Goal: Task Accomplishment & Management: Manage account settings

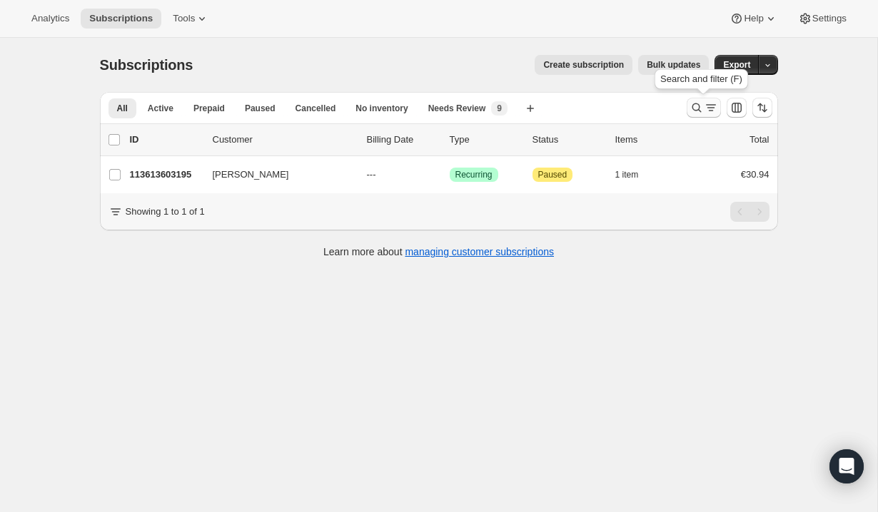
click at [712, 99] on button "Search and filter results" at bounding box center [704, 108] width 34 height 20
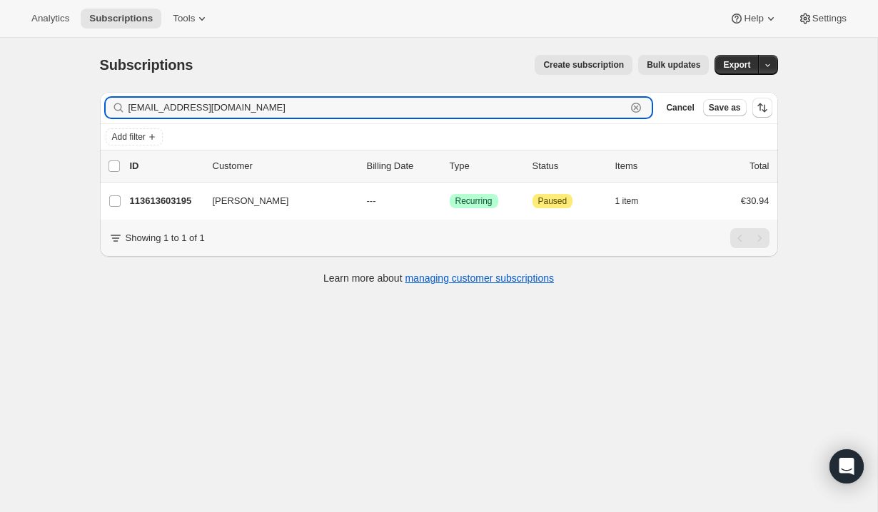
click at [637, 108] on icon "button" at bounding box center [636, 108] width 14 height 14
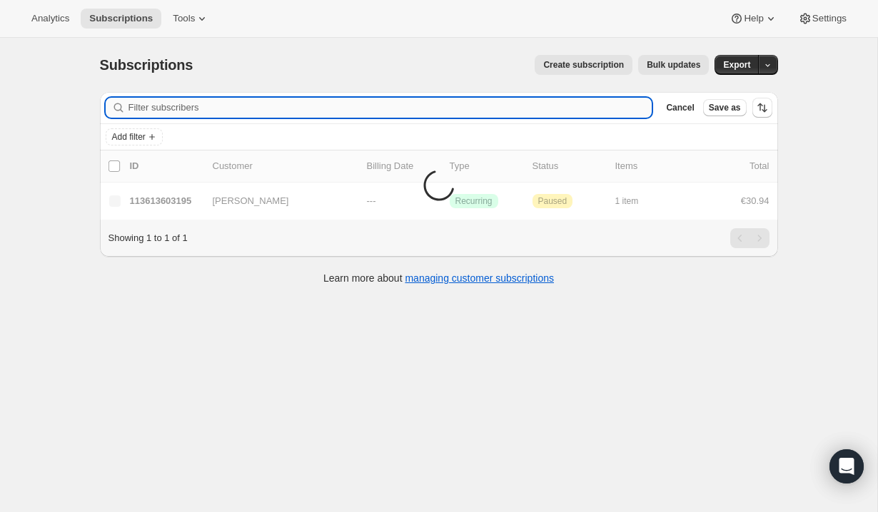
paste input "[EMAIL_ADDRESS][DOMAIN_NAME]"
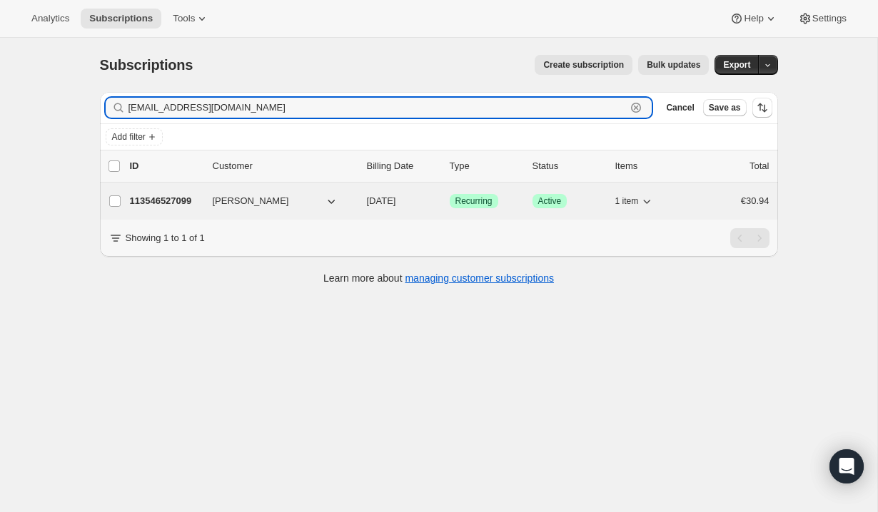
type input "[EMAIL_ADDRESS][DOMAIN_NAME]"
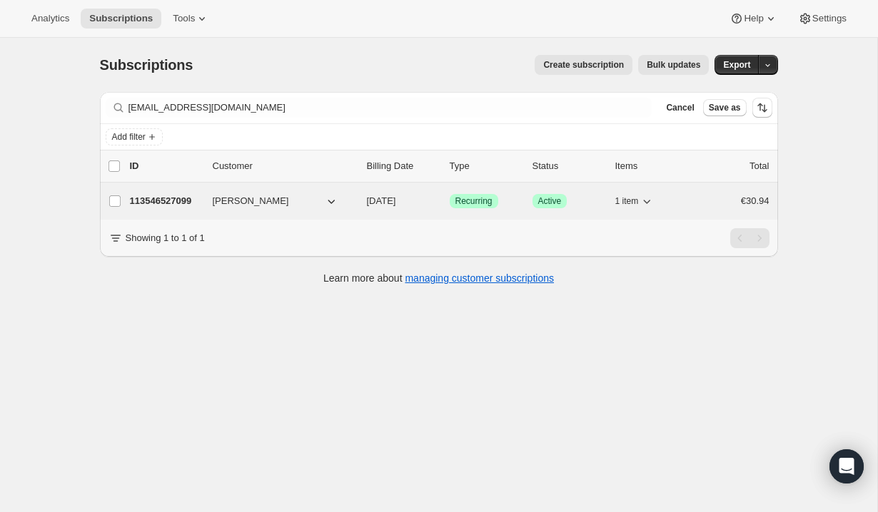
click at [431, 193] on div "113546527099 [PERSON_NAME] [DATE] Success Recurring Success Active 1 item €30.94" at bounding box center [450, 201] width 640 height 20
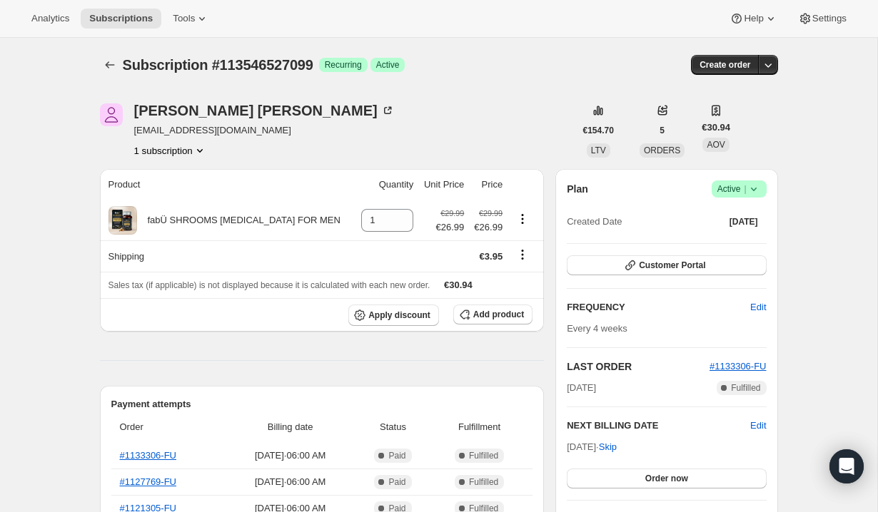
click at [750, 191] on icon at bounding box center [754, 189] width 14 height 14
click at [732, 246] on span "Cancel subscription" at bounding box center [734, 241] width 81 height 11
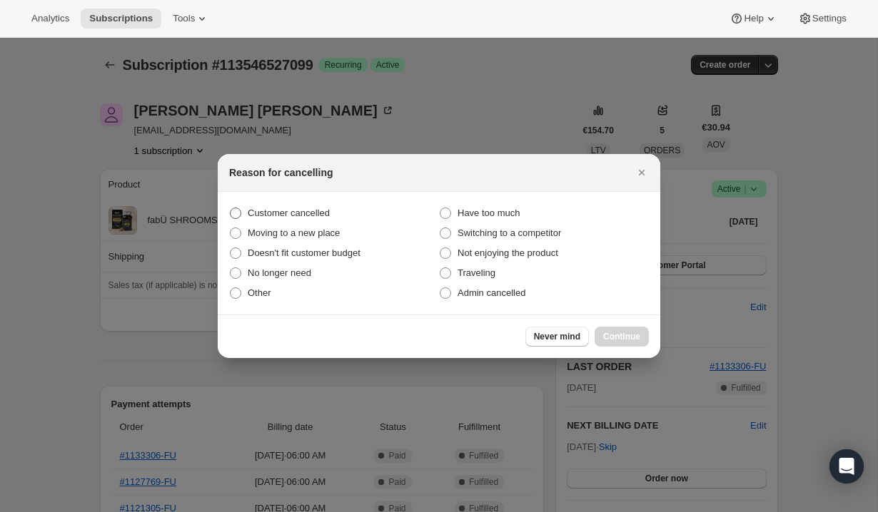
click at [320, 216] on span "Customer cancelled" at bounding box center [289, 213] width 82 height 11
click at [231, 208] on input "Customer cancelled" at bounding box center [230, 208] width 1 height 1
radio input "true"
click at [636, 330] on button "Continue" at bounding box center [622, 337] width 54 height 20
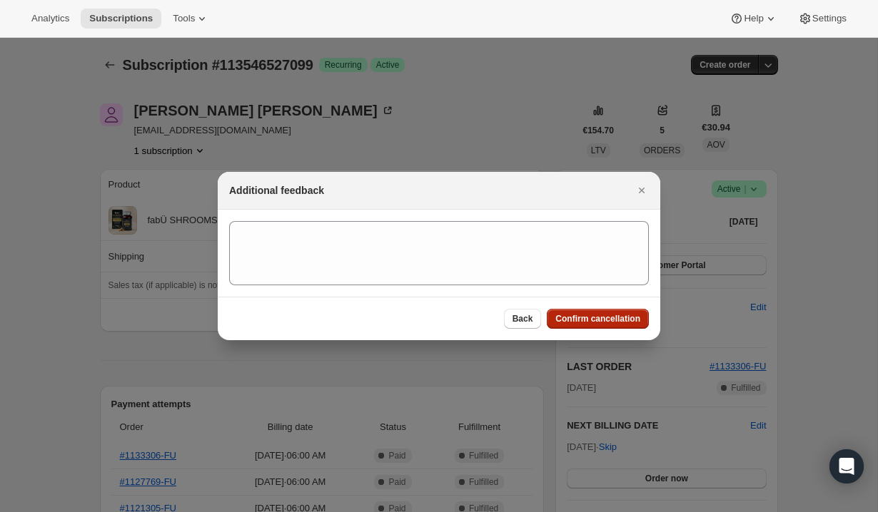
click at [630, 317] on span "Confirm cancellation" at bounding box center [597, 318] width 85 height 11
